Goal: Task Accomplishment & Management: Manage account settings

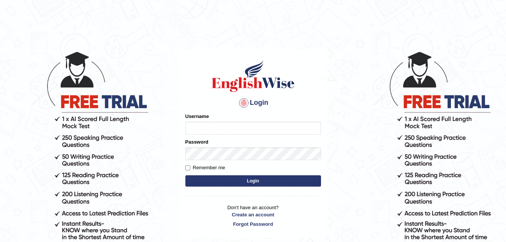
type input "rohiteshmishra2023"
click at [188, 168] on input "Remember me" at bounding box center [187, 167] width 5 height 5
checkbox input "true"
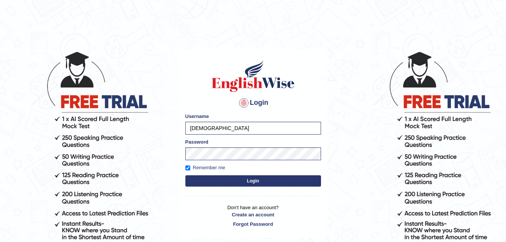
click at [251, 177] on button "Login" at bounding box center [253, 180] width 136 height 11
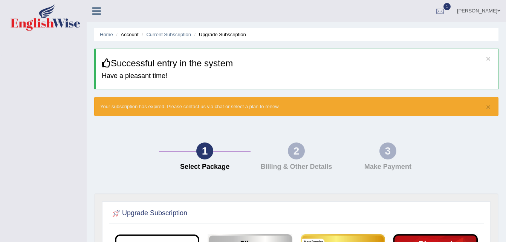
click at [112, 31] on li "Home" at bounding box center [106, 34] width 13 height 7
click at [108, 36] on link "Home" at bounding box center [106, 35] width 13 height 6
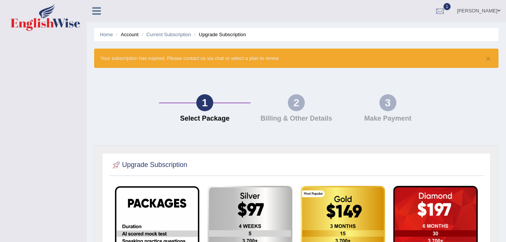
click at [134, 35] on li "Account" at bounding box center [126, 34] width 24 height 7
click at [130, 30] on ul "Home Account Current Subscription Upgrade Subscription" at bounding box center [296, 34] width 404 height 13
click at [109, 34] on link "Home" at bounding box center [106, 35] width 13 height 6
click at [442, 9] on div at bounding box center [439, 11] width 11 height 11
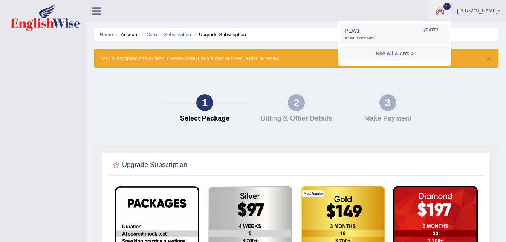
click at [405, 52] on strong "See All Alerts" at bounding box center [393, 53] width 34 height 6
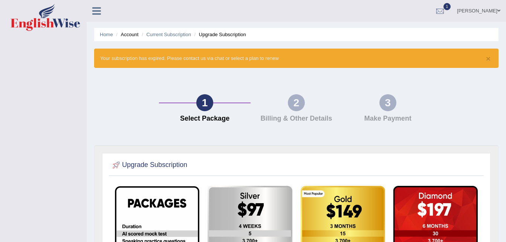
click at [337, 134] on div "1 Select Package 2 Billing & Other Details 3 Make Payment" at bounding box center [296, 110] width 412 height 70
click at [94, 12] on icon at bounding box center [96, 11] width 9 height 10
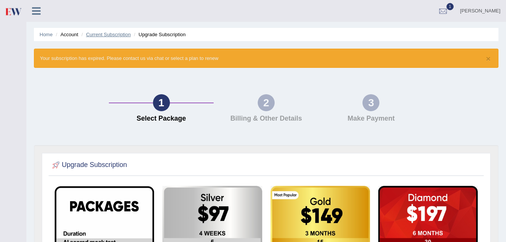
click at [101, 35] on link "Current Subscription" at bounding box center [108, 35] width 45 height 6
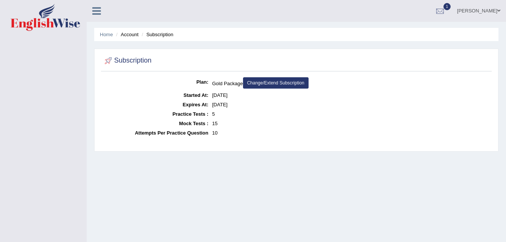
click at [158, 37] on li "Subscription" at bounding box center [157, 34] width 34 height 7
click at [136, 30] on ul "Home Account Subscription" at bounding box center [296, 34] width 404 height 13
drag, startPoint x: 132, startPoint y: 35, endPoint x: 107, endPoint y: 35, distance: 24.9
click at [107, 35] on ul "Home Account Subscription" at bounding box center [296, 34] width 404 height 13
click at [107, 35] on link "Home" at bounding box center [106, 35] width 13 height 6
